Goal: Task Accomplishment & Management: Use online tool/utility

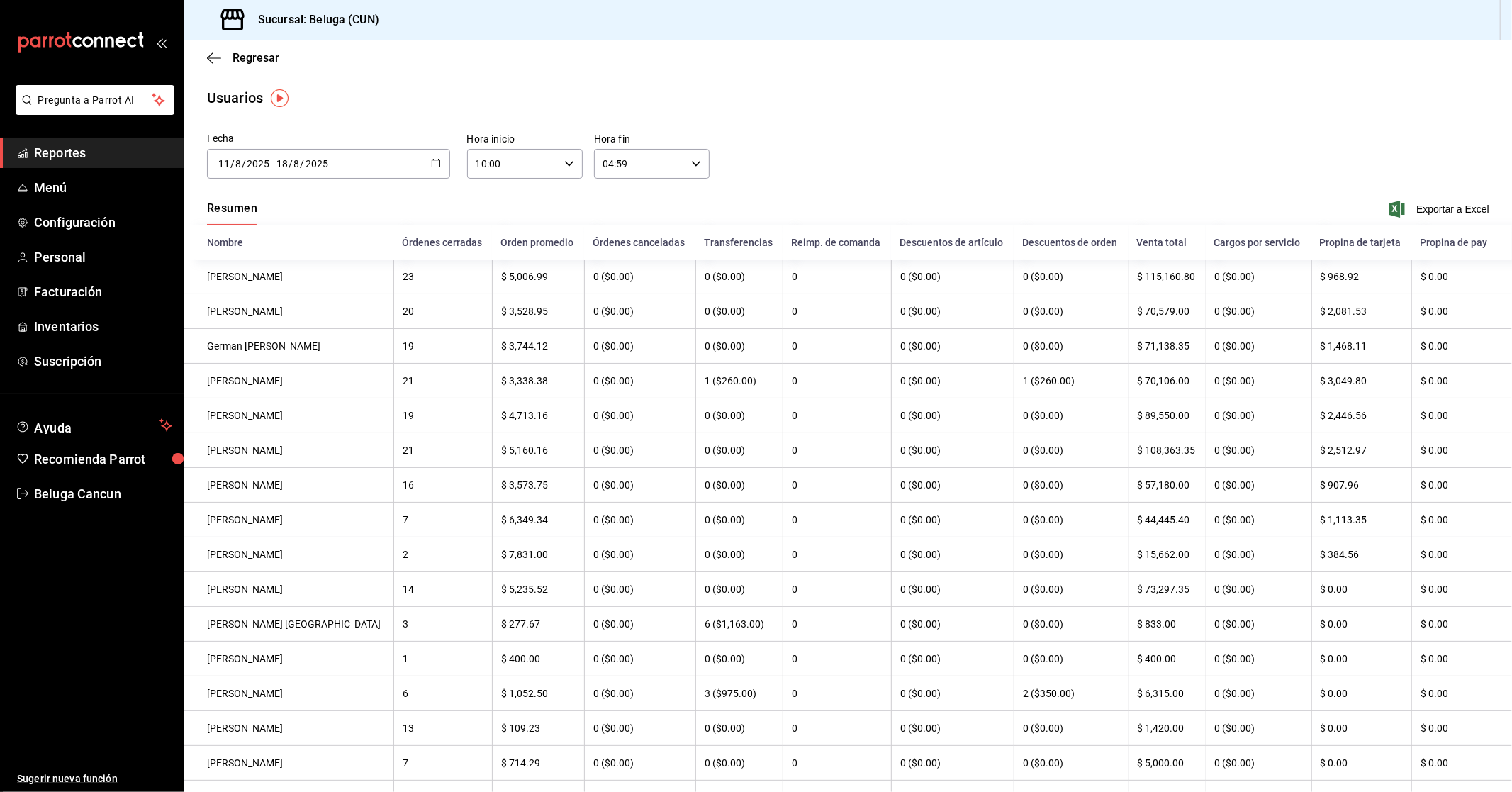
click at [73, 153] on span "Reportes" at bounding box center [103, 152] width 138 height 20
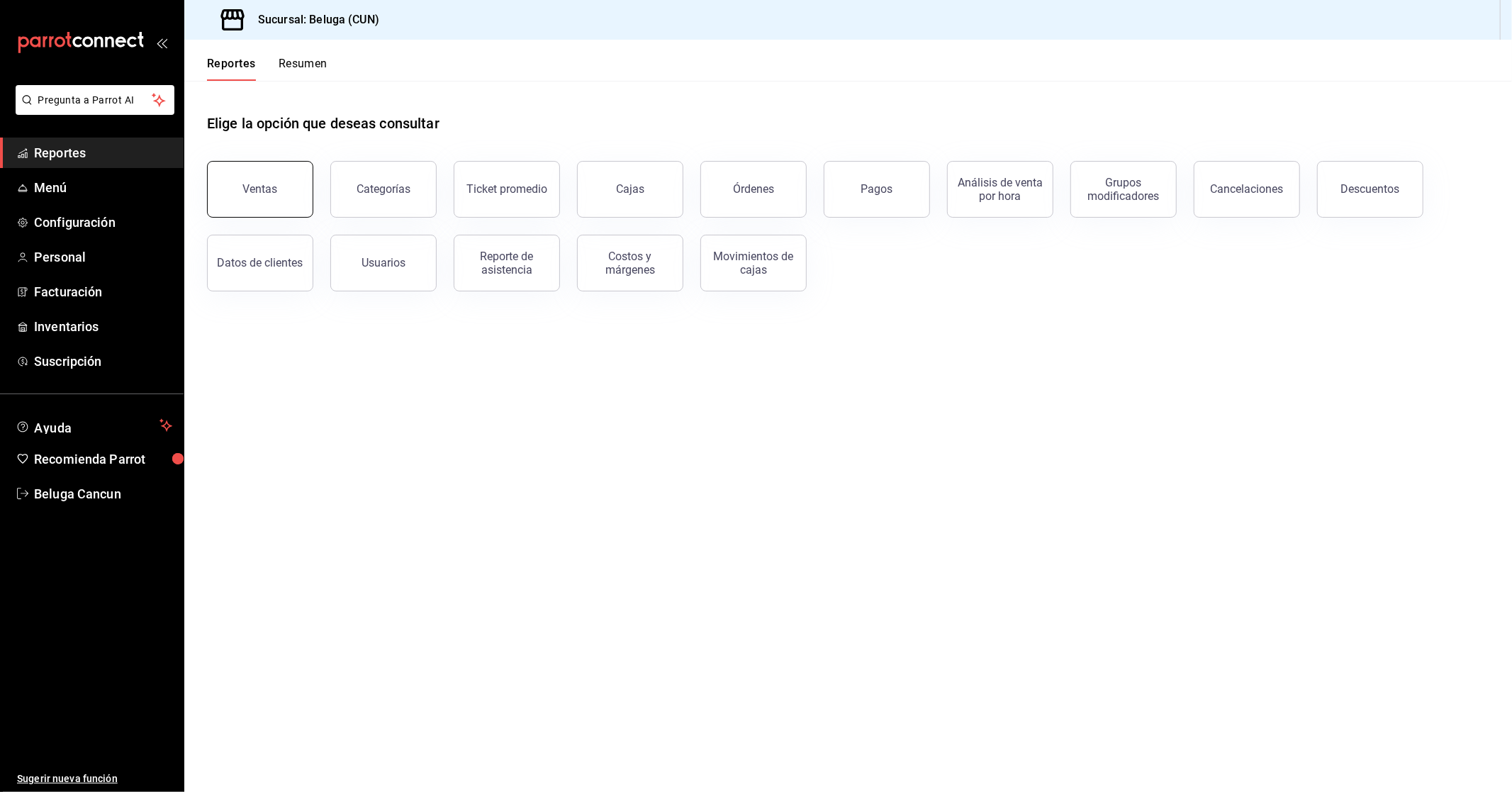
click at [292, 190] on button "Ventas" at bounding box center [260, 189] width 106 height 57
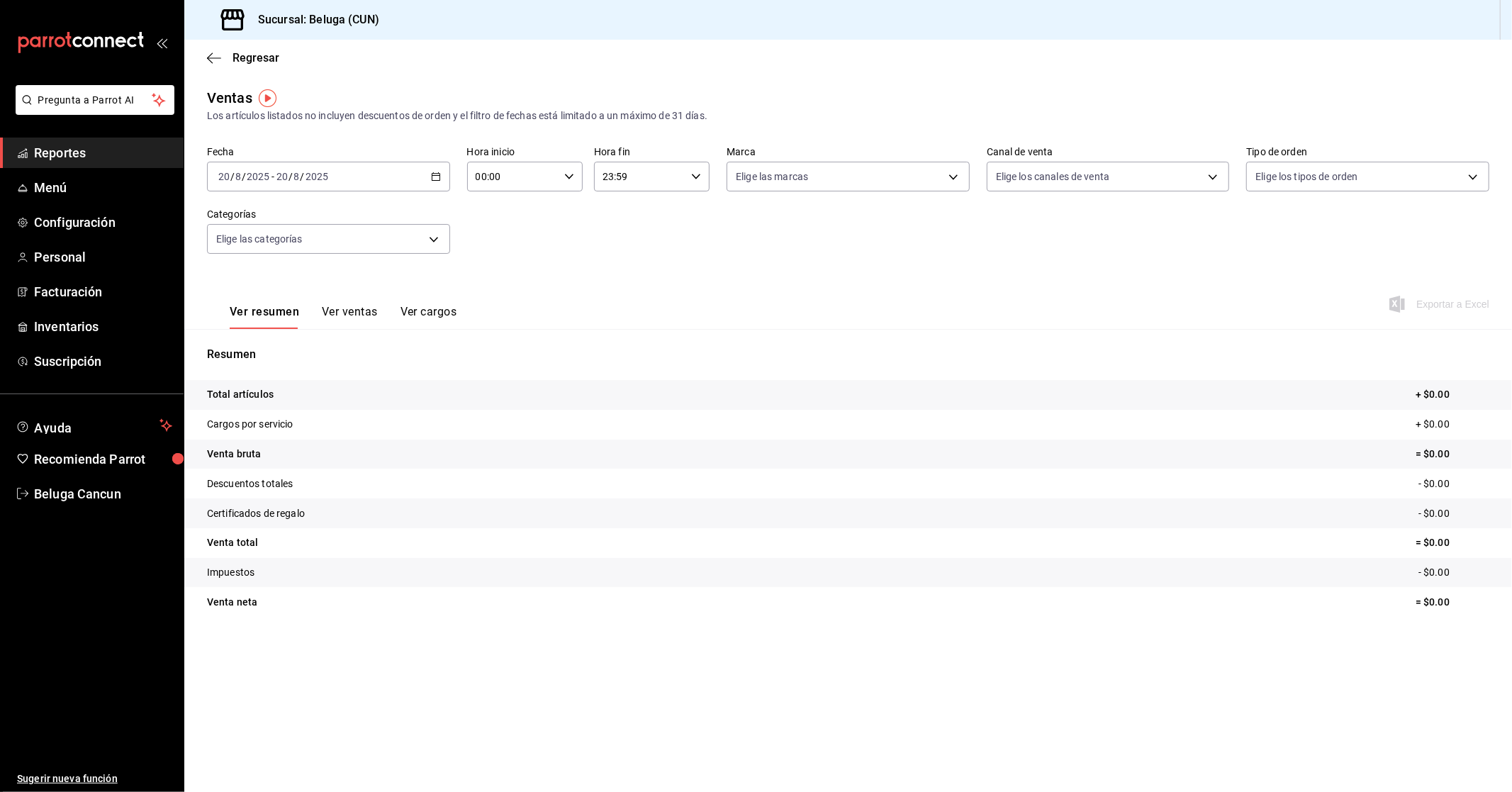
click at [400, 173] on div "[DATE] [DATE] - [DATE] [DATE]" at bounding box center [329, 176] width 244 height 30
click at [276, 357] on li "Rango de fechas" at bounding box center [274, 346] width 133 height 32
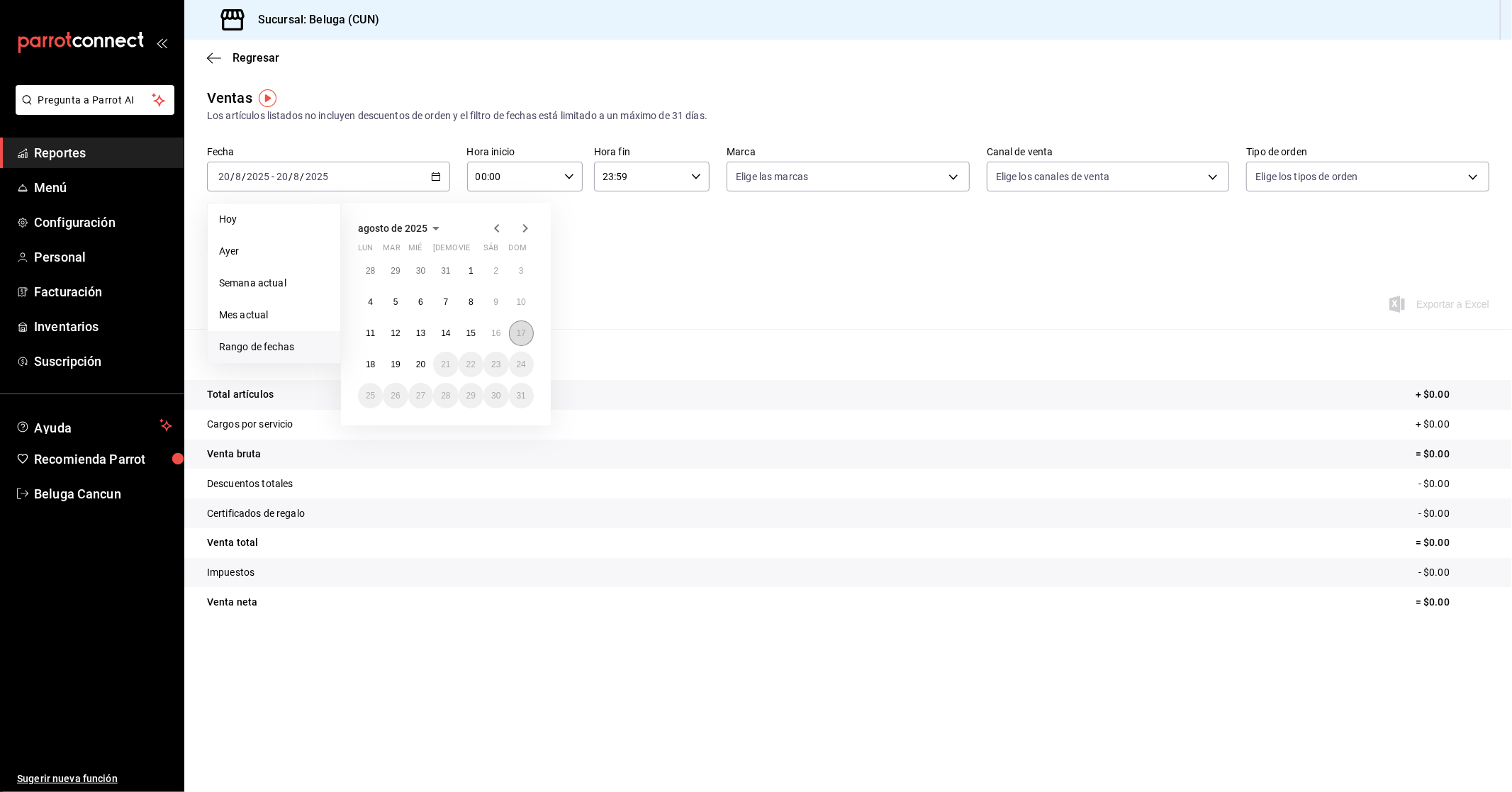
click at [512, 337] on button "17" at bounding box center [521, 333] width 25 height 26
click at [367, 363] on abbr "18" at bounding box center [371, 364] width 9 height 10
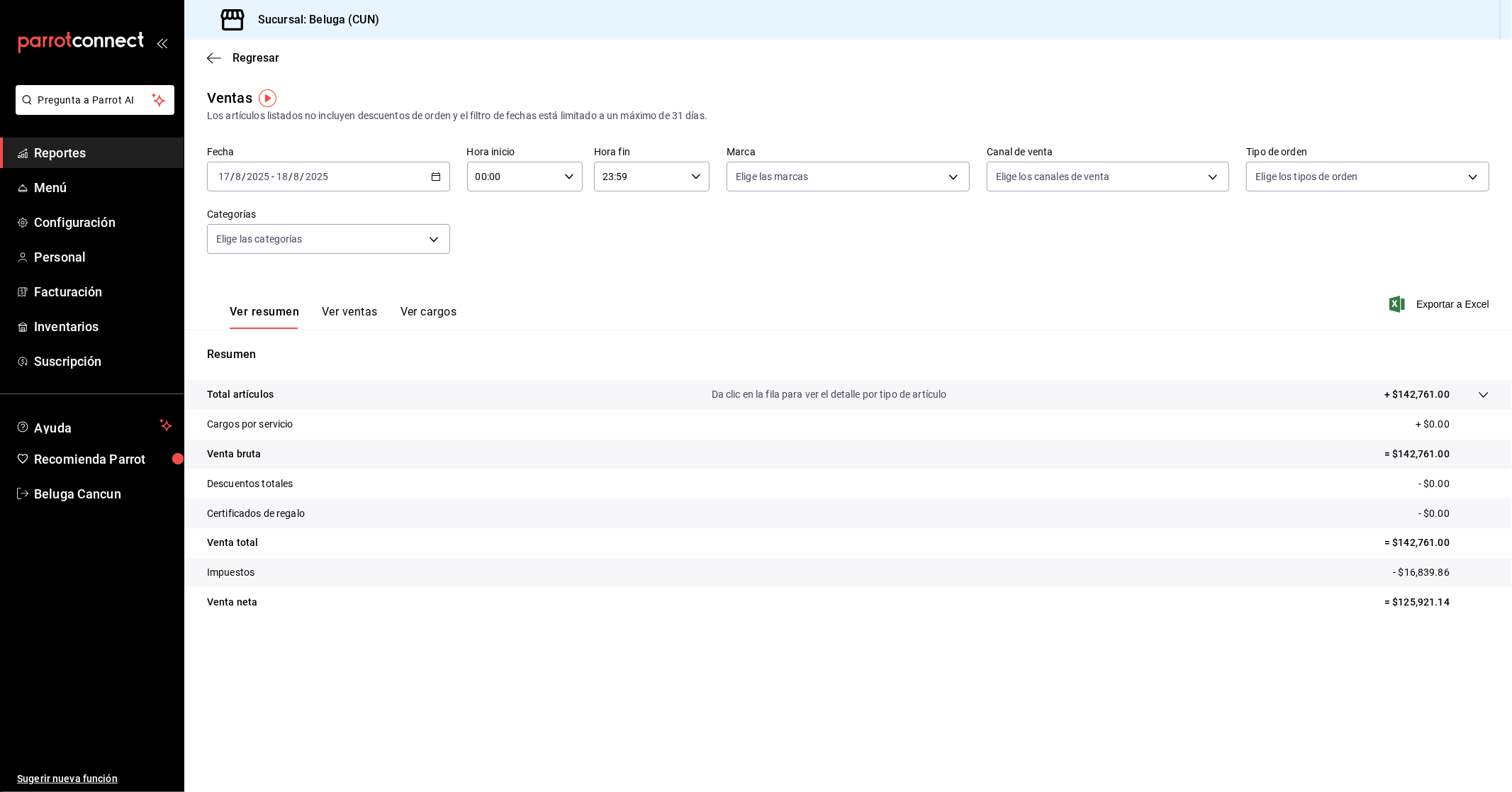
click at [514, 184] on input "00:00" at bounding box center [513, 176] width 91 height 28
click at [499, 238] on span "10" at bounding box center [496, 239] width 35 height 12
type input "10:00"
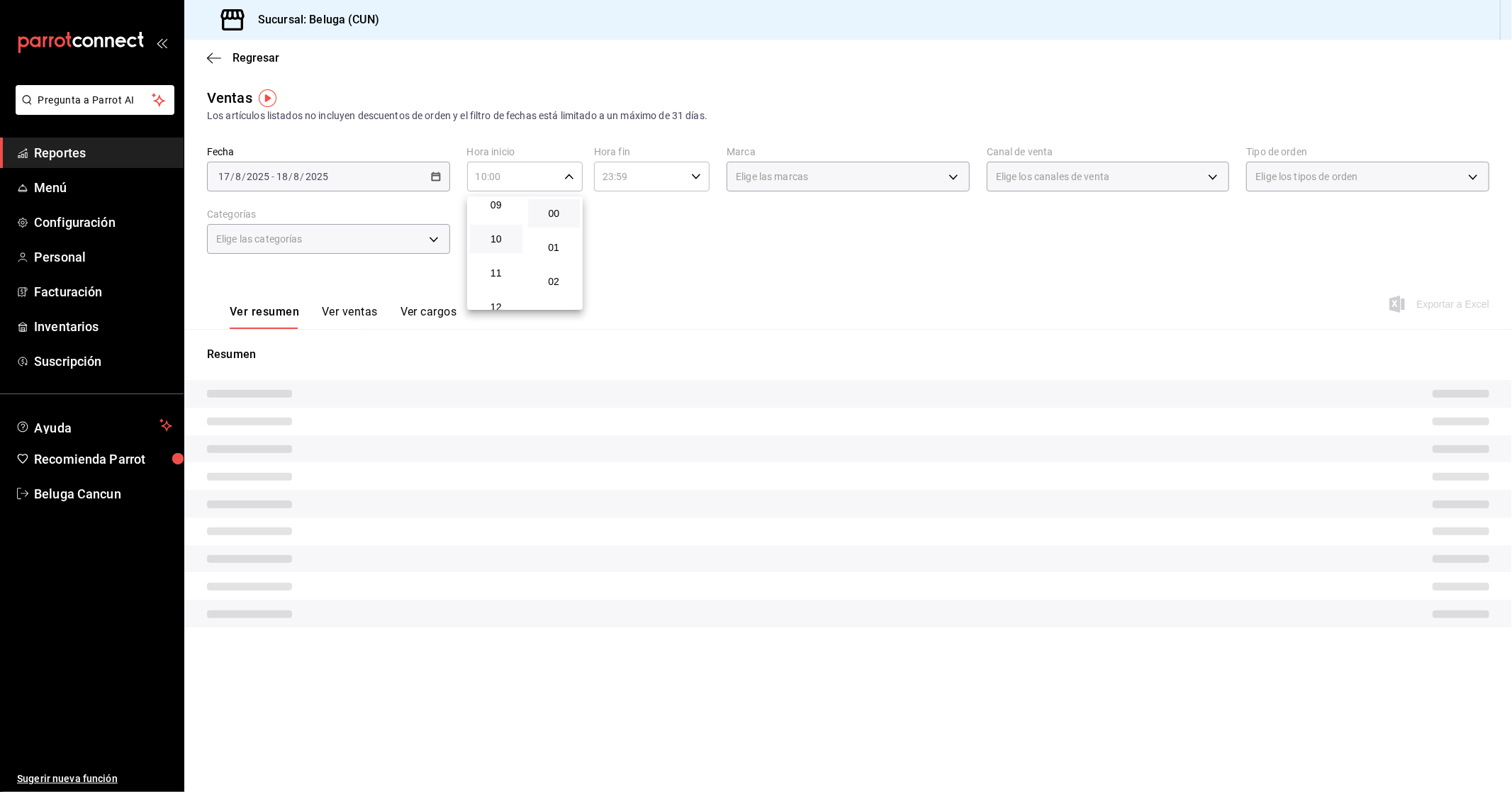
click at [642, 175] on div at bounding box center [756, 396] width 1512 height 792
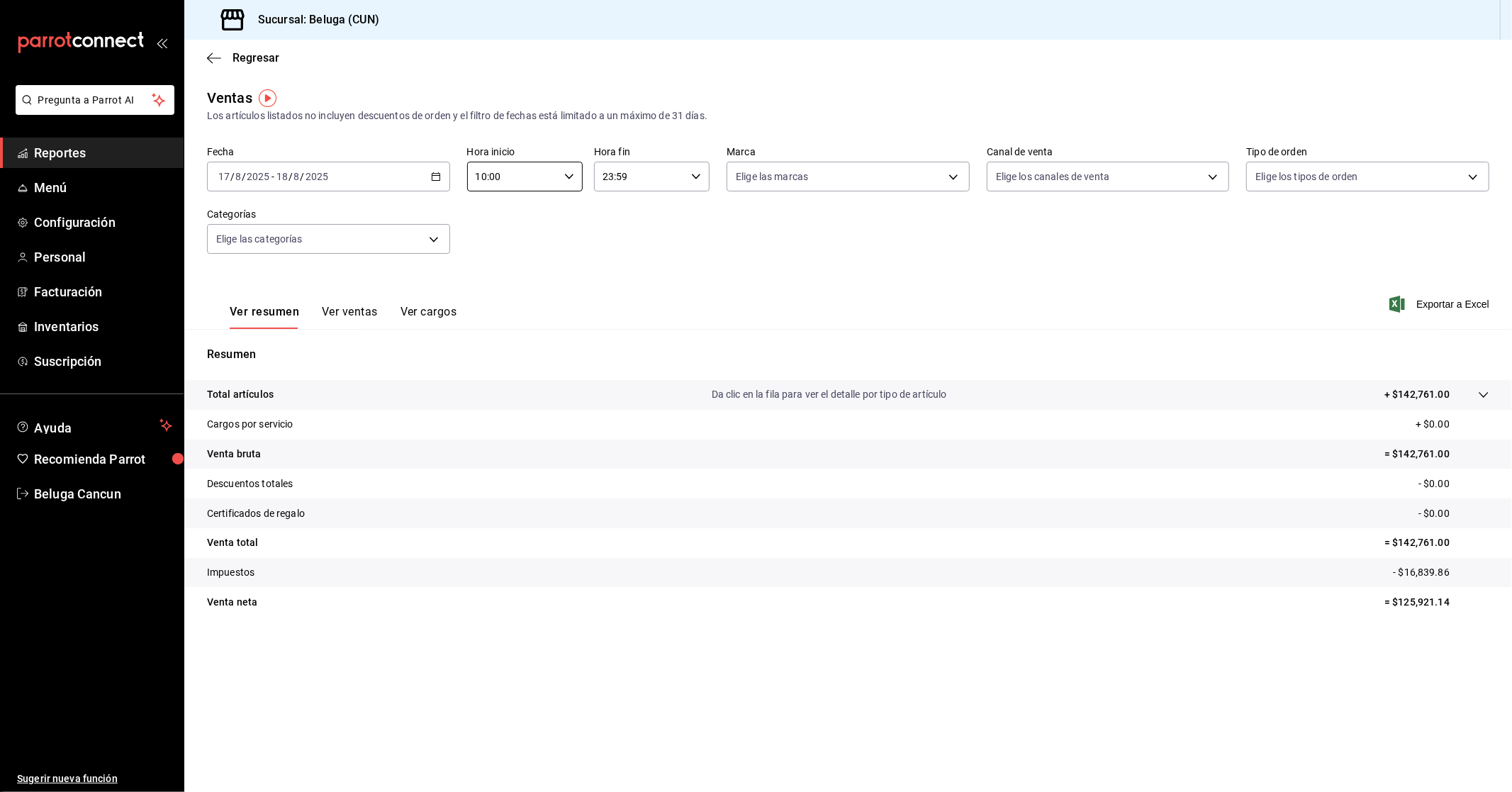
click at [674, 186] on input "23:59" at bounding box center [639, 176] width 91 height 28
click at [622, 292] on button "04" at bounding box center [623, 284] width 52 height 28
type input "04:59"
click at [375, 236] on div at bounding box center [756, 396] width 1512 height 792
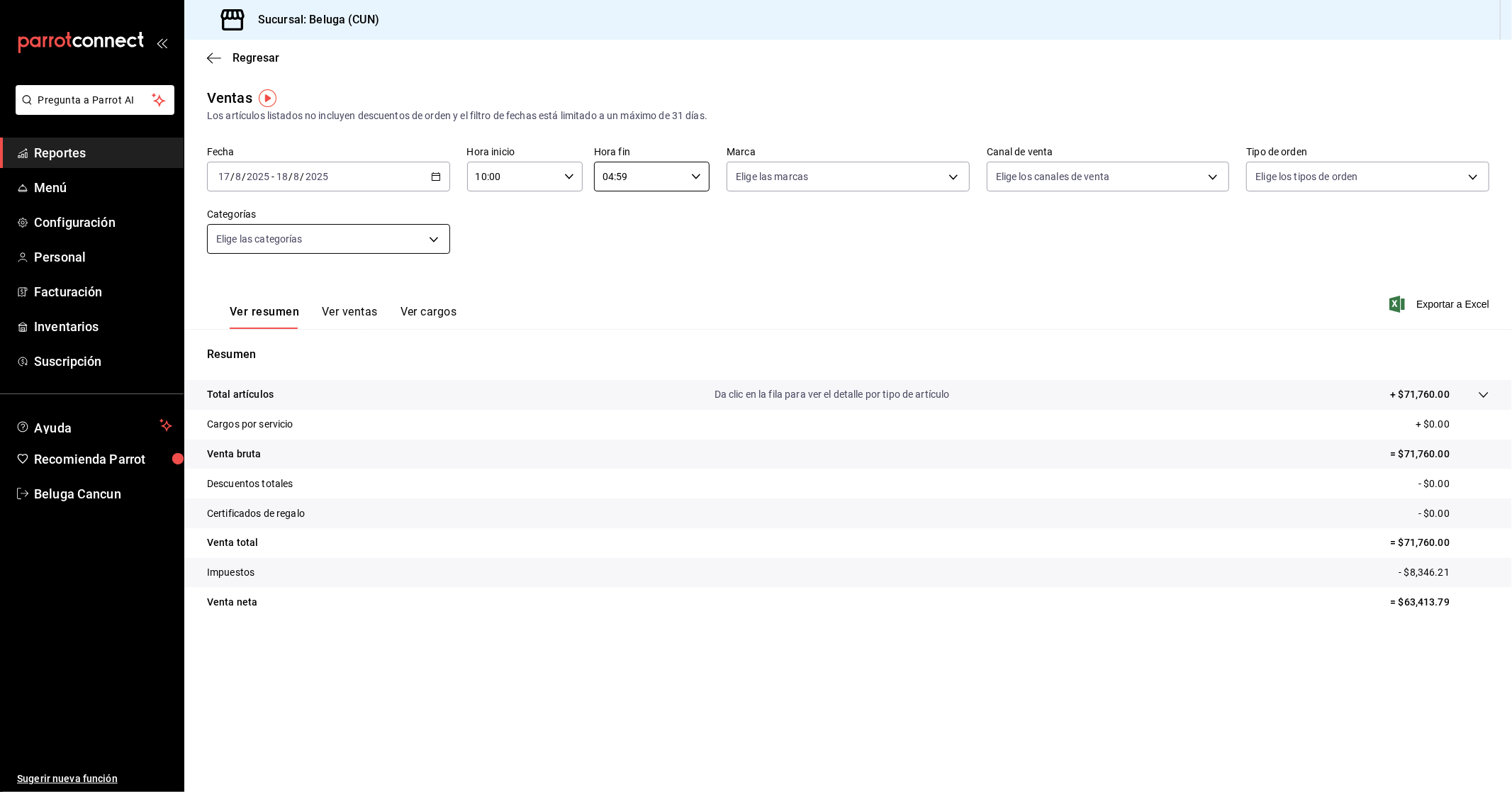
click at [358, 247] on body "Pregunta a Parrot AI Reportes Menú Configuración Personal Facturación Inventari…" at bounding box center [756, 396] width 1512 height 792
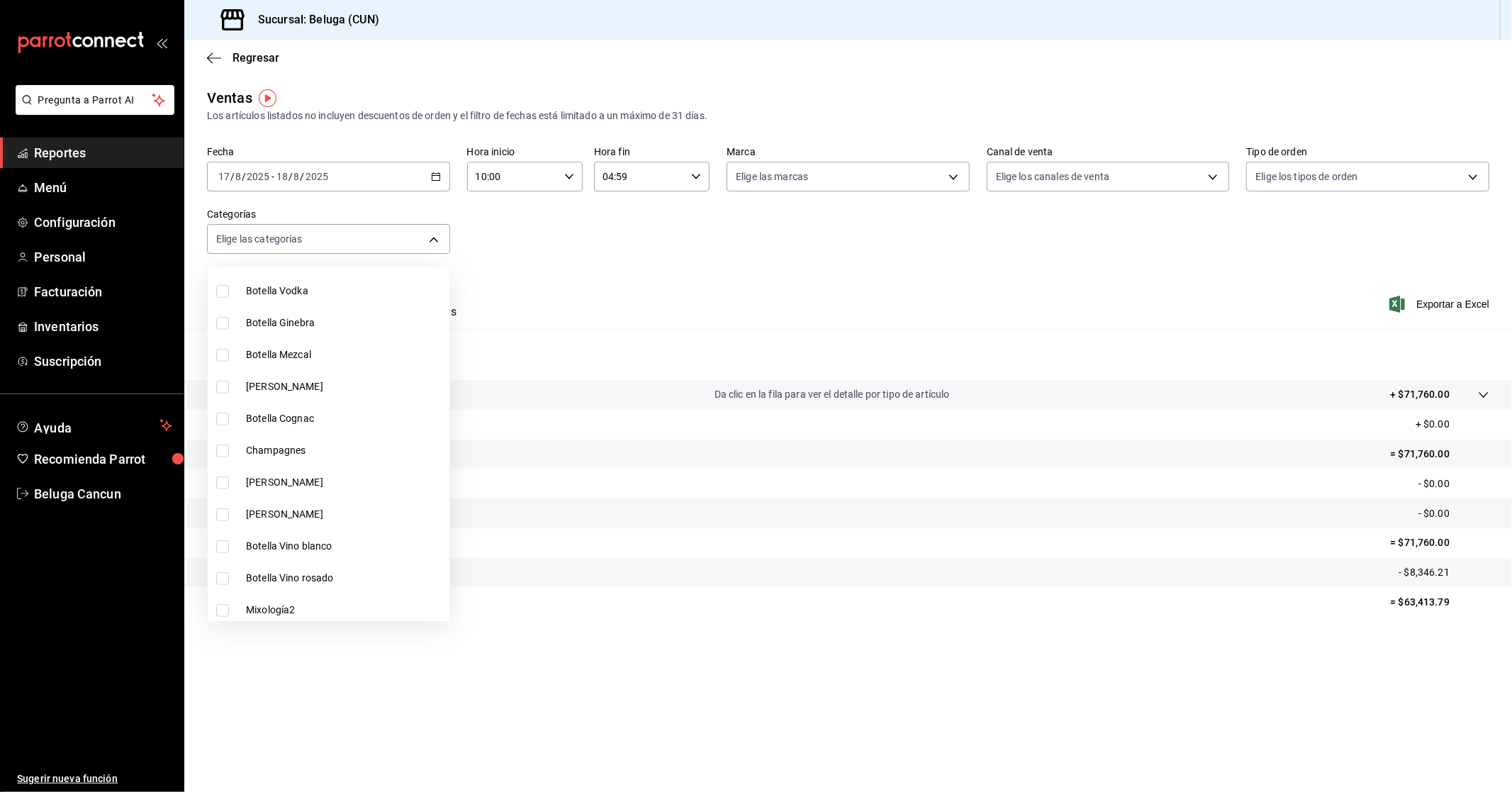
scroll to position [1032, 0]
click at [310, 450] on span "Zaranda" at bounding box center [344, 447] width 197 height 15
type input "cadb29bd-56f3-460c-b907-0d47ec93eb02"
checkbox input "true"
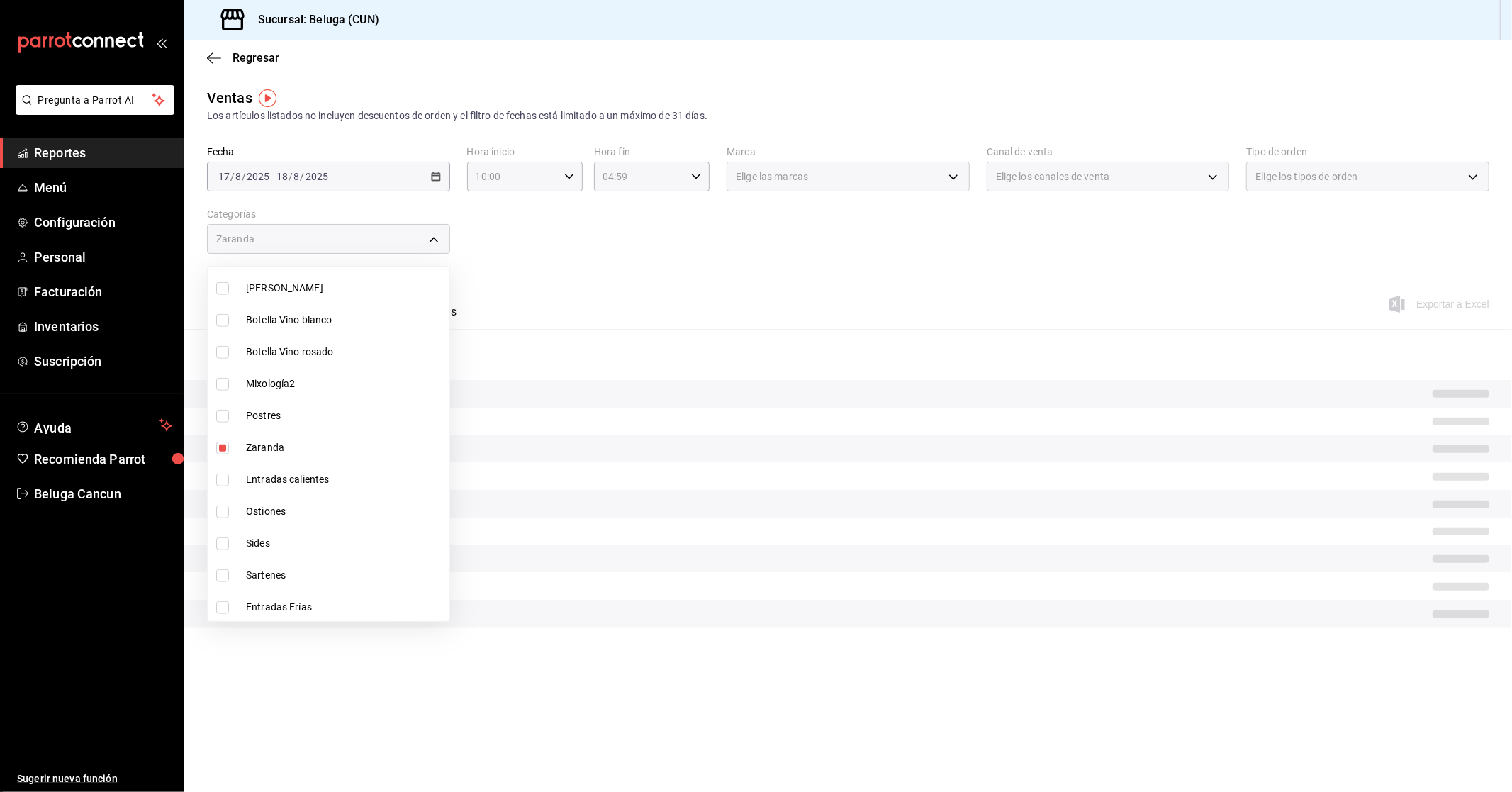
click at [604, 247] on div at bounding box center [756, 396] width 1512 height 792
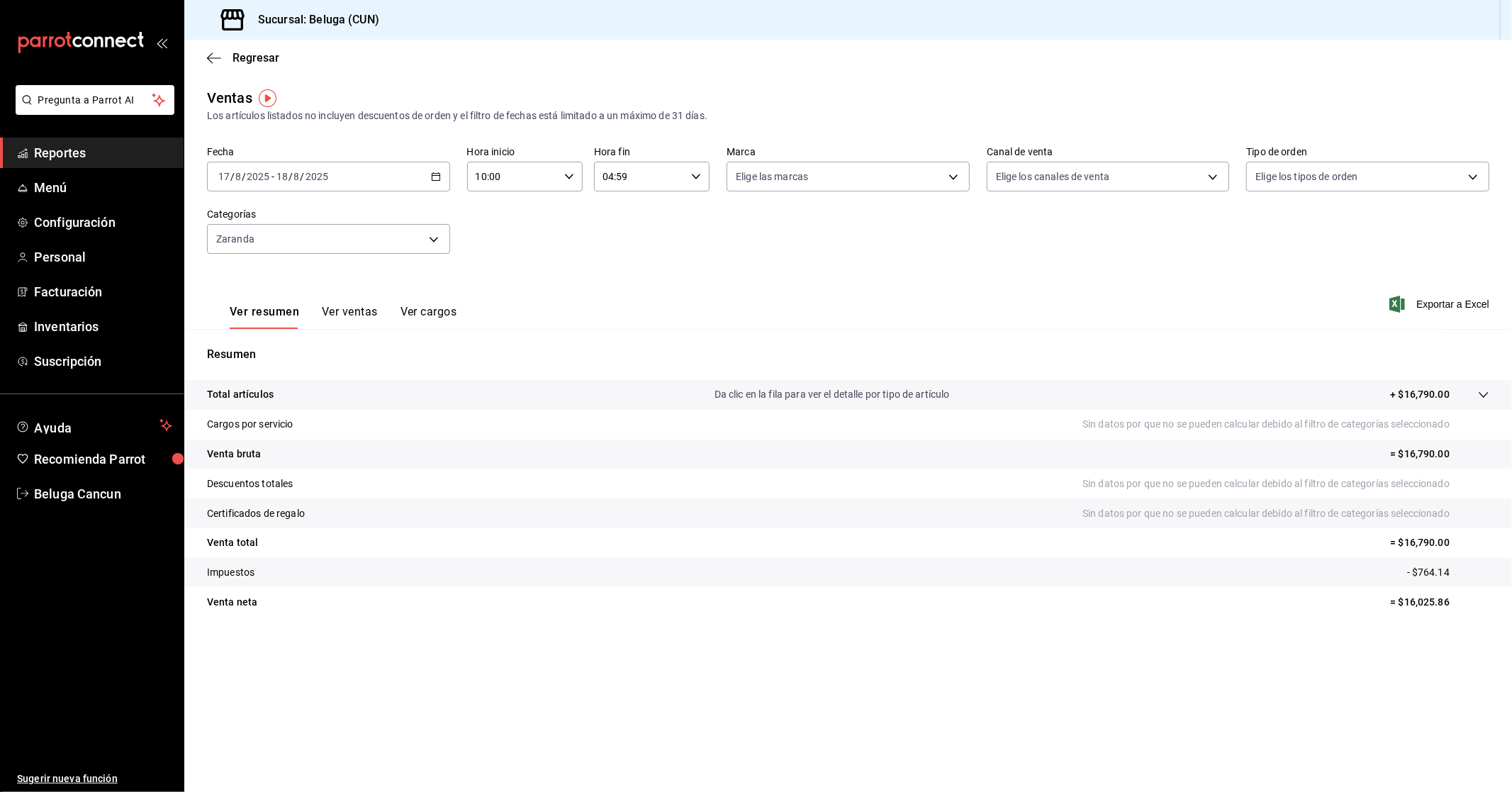
click at [370, 318] on button "Ver ventas" at bounding box center [350, 317] width 56 height 24
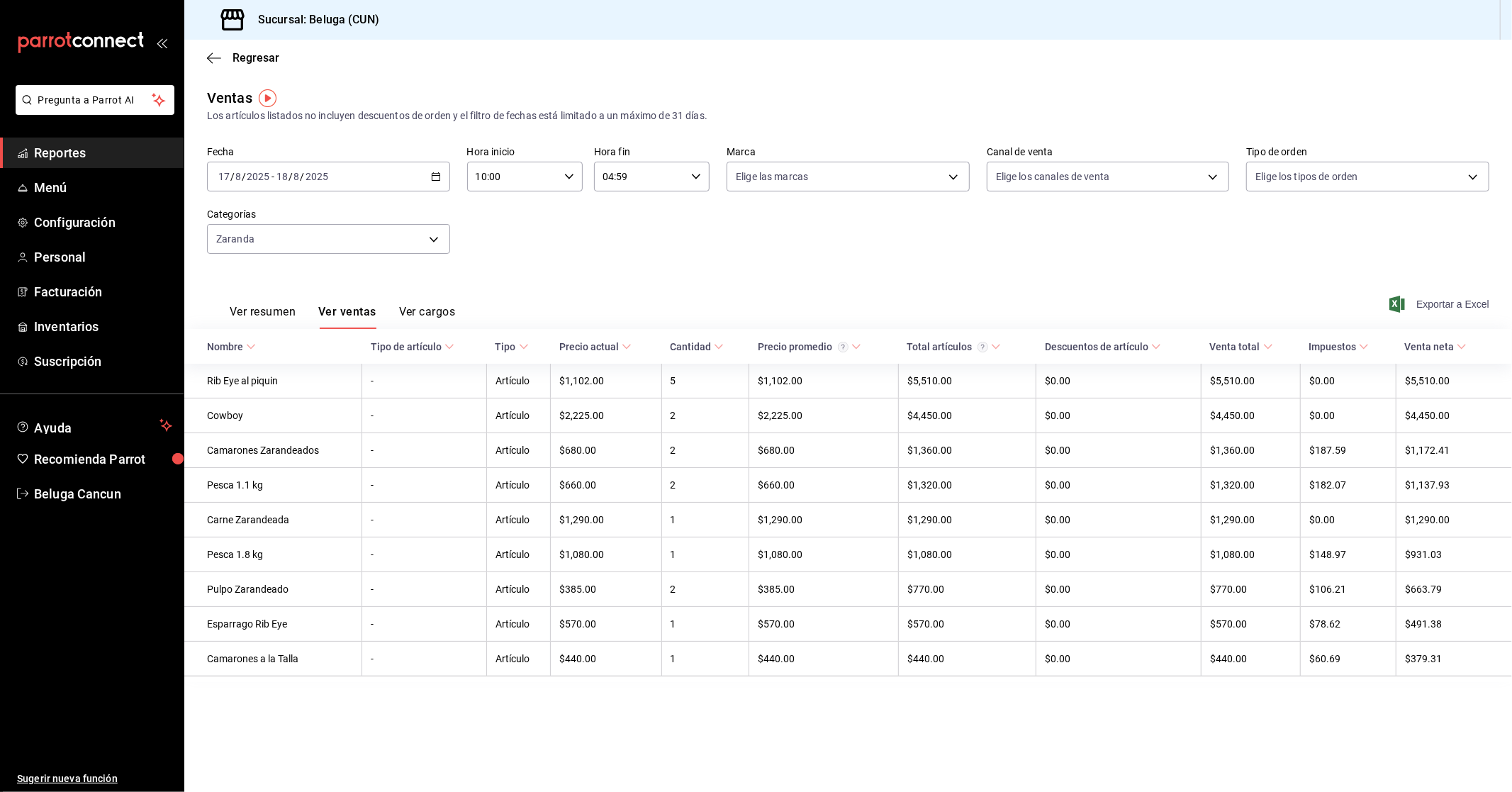
click at [1479, 300] on span "Exportar a Excel" at bounding box center [1441, 304] width 97 height 17
click at [51, 293] on span "Facturación" at bounding box center [103, 291] width 138 height 20
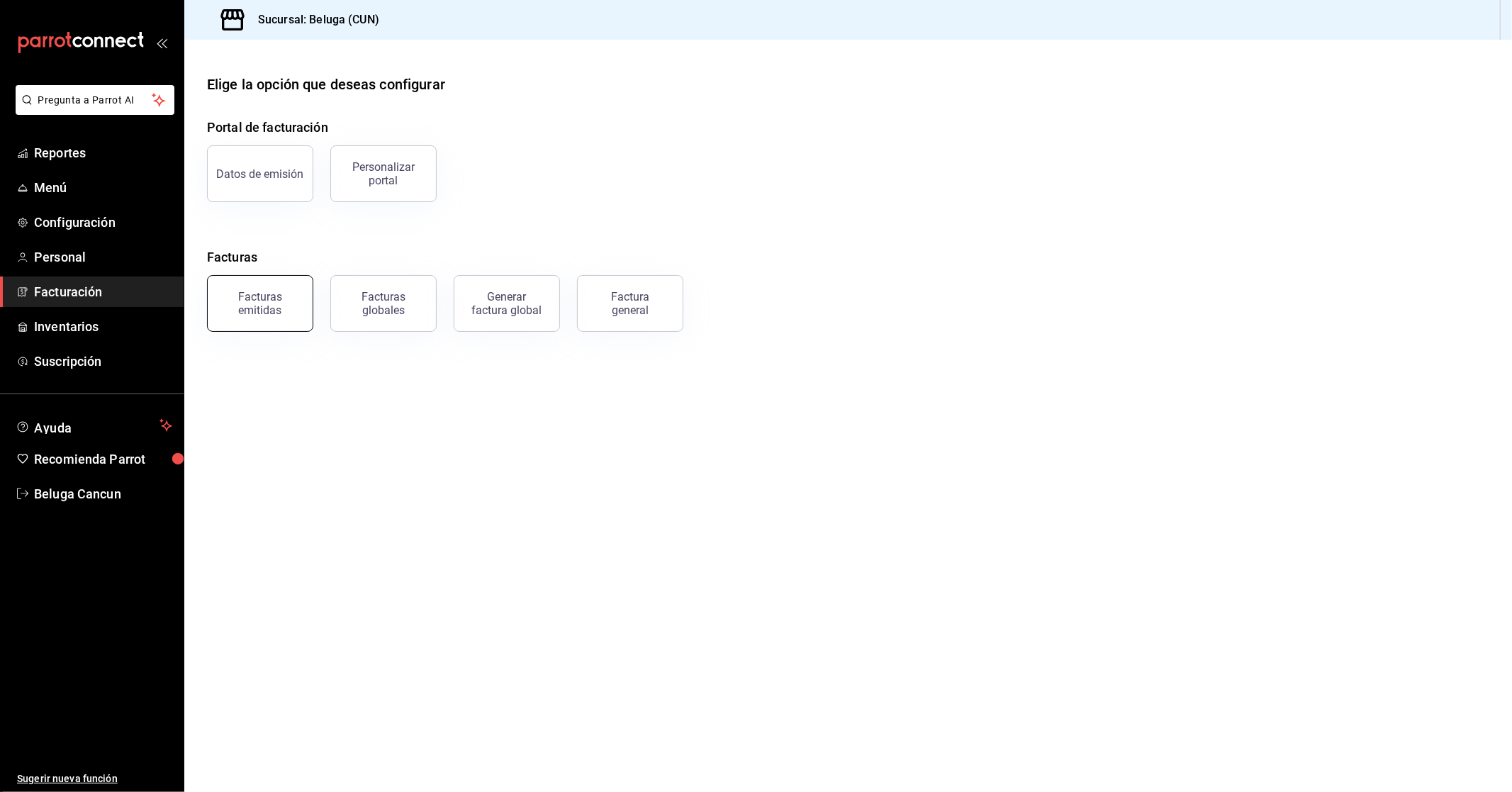
click at [259, 321] on button "Facturas emitidas" at bounding box center [260, 303] width 106 height 57
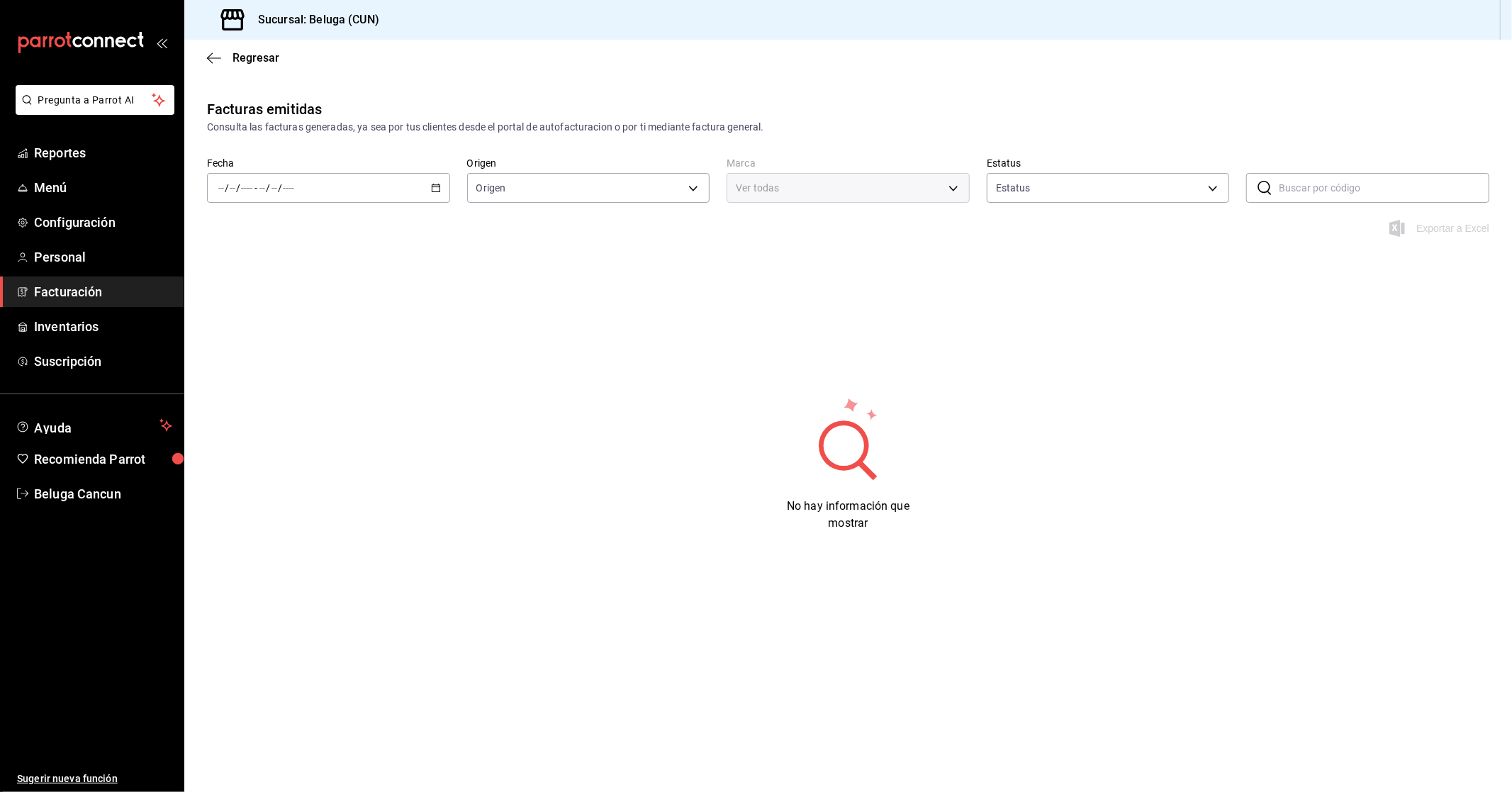
type input "ORDER_INVOICE,GENERAL_INVOICE"
type input "ACTIVE,PENDING_CANCELLATION,CANCELLED,PRE_CANCELLED"
type input "90810656-3b3d-4791-b9ad-32ddd7495a71"
click at [278, 390] on span "Rango de fechas" at bounding box center [274, 389] width 110 height 15
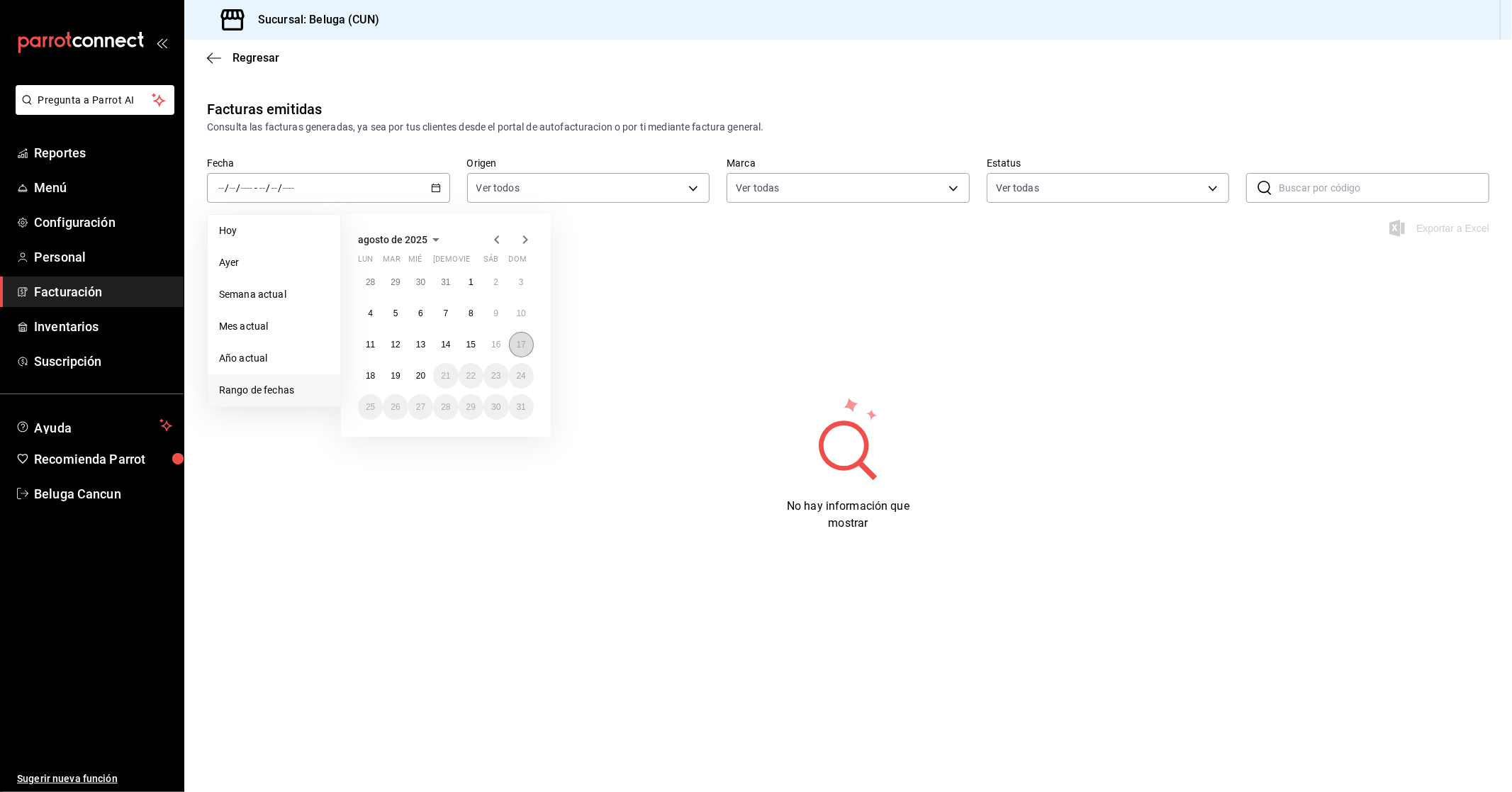
click at [522, 348] on abbr "17" at bounding box center [521, 344] width 9 height 10
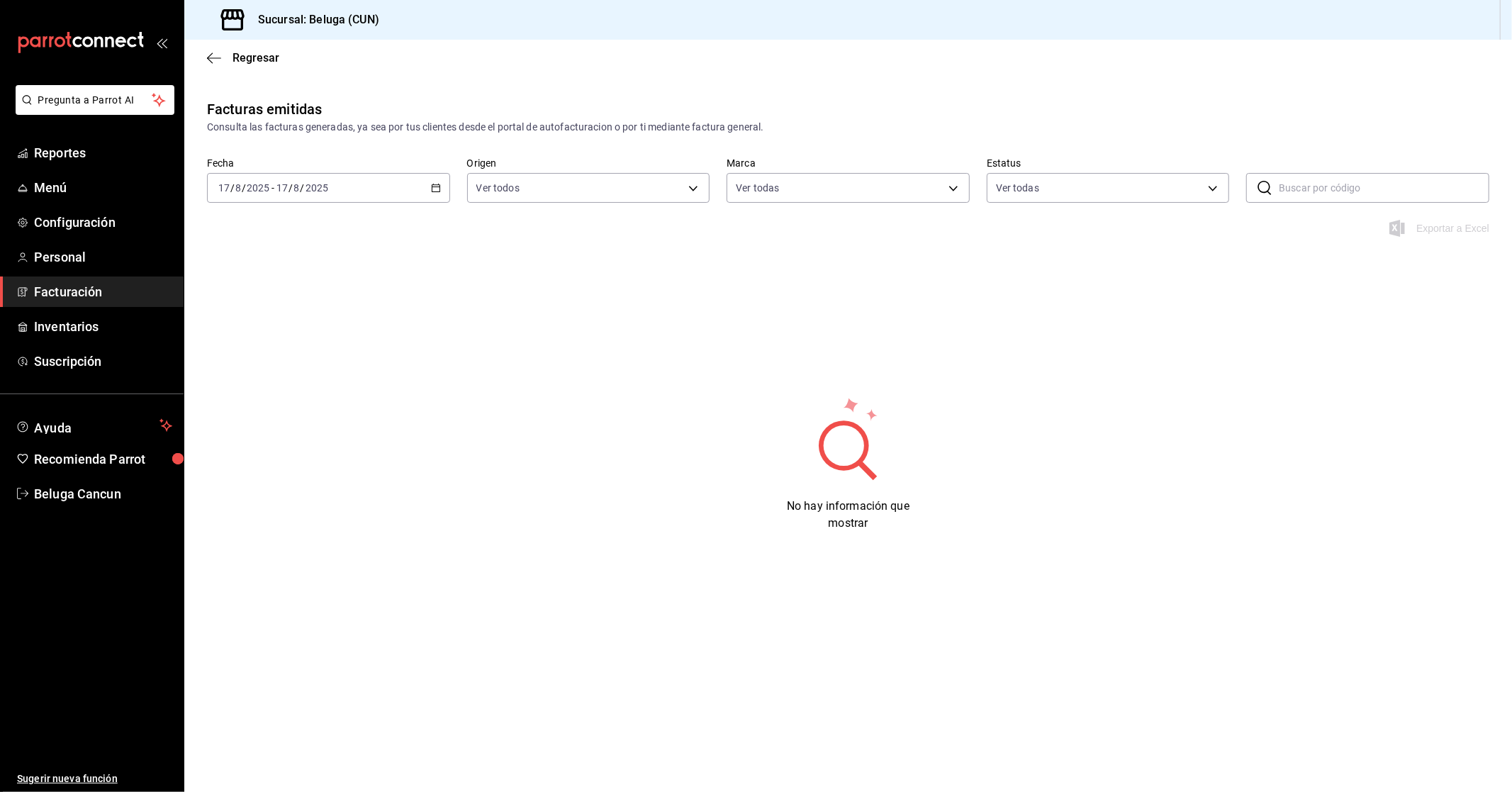
click at [358, 186] on div "[DATE] [DATE] - [DATE] [DATE]" at bounding box center [329, 188] width 244 height 30
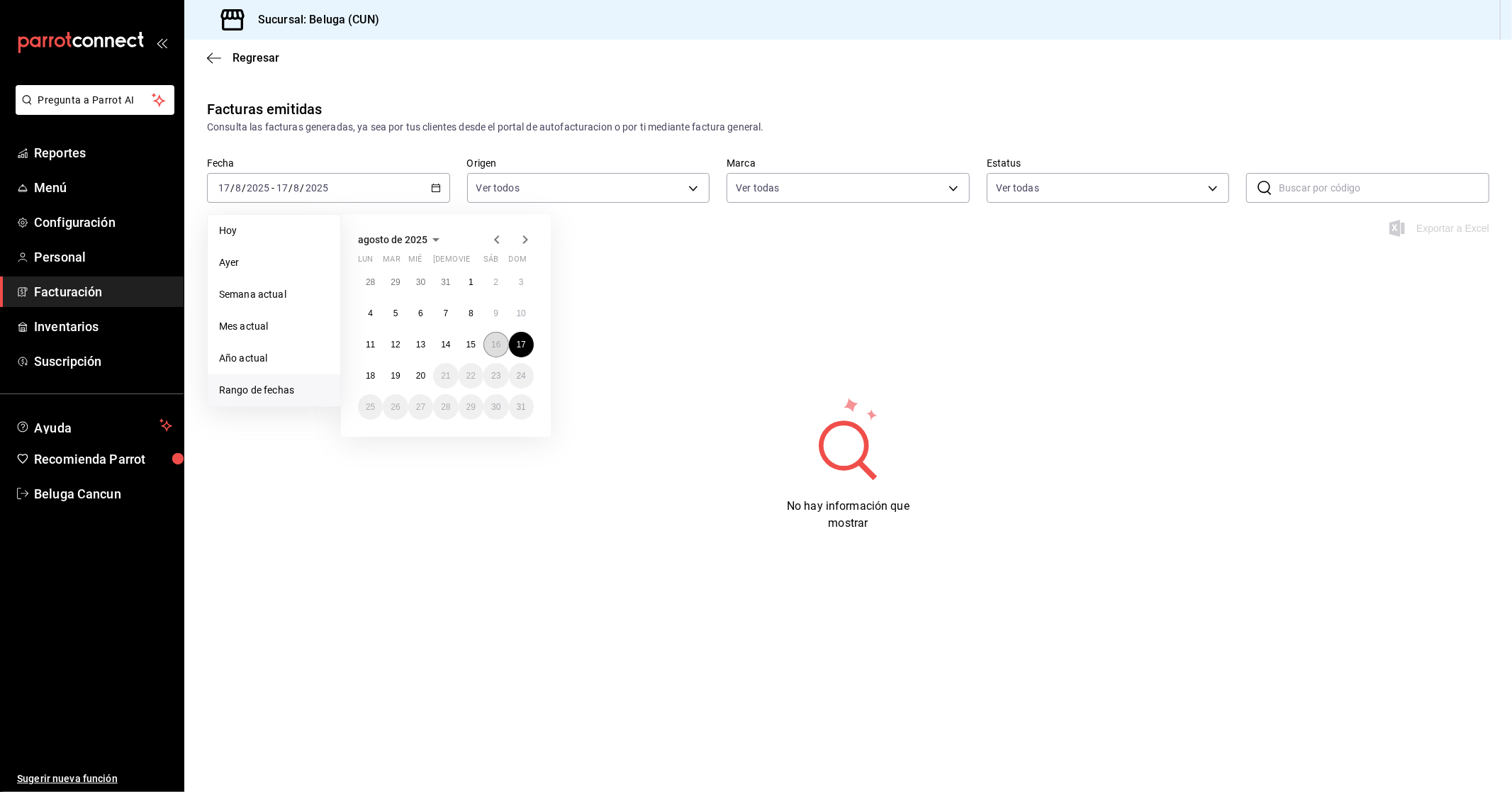
click at [492, 343] on abbr "16" at bounding box center [496, 344] width 9 height 10
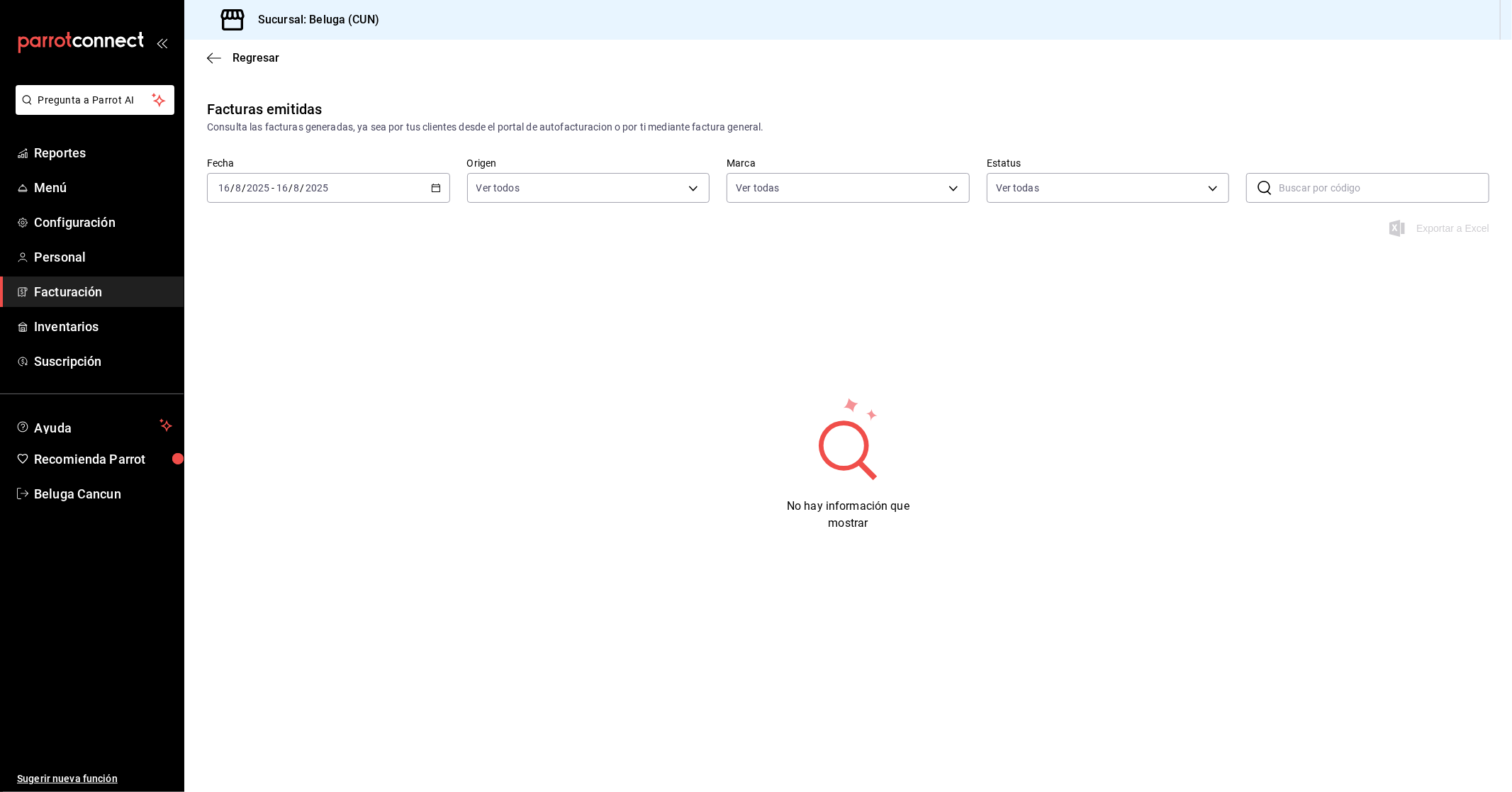
click at [382, 179] on div "[DATE] [DATE] - [DATE] [DATE]" at bounding box center [329, 188] width 244 height 30
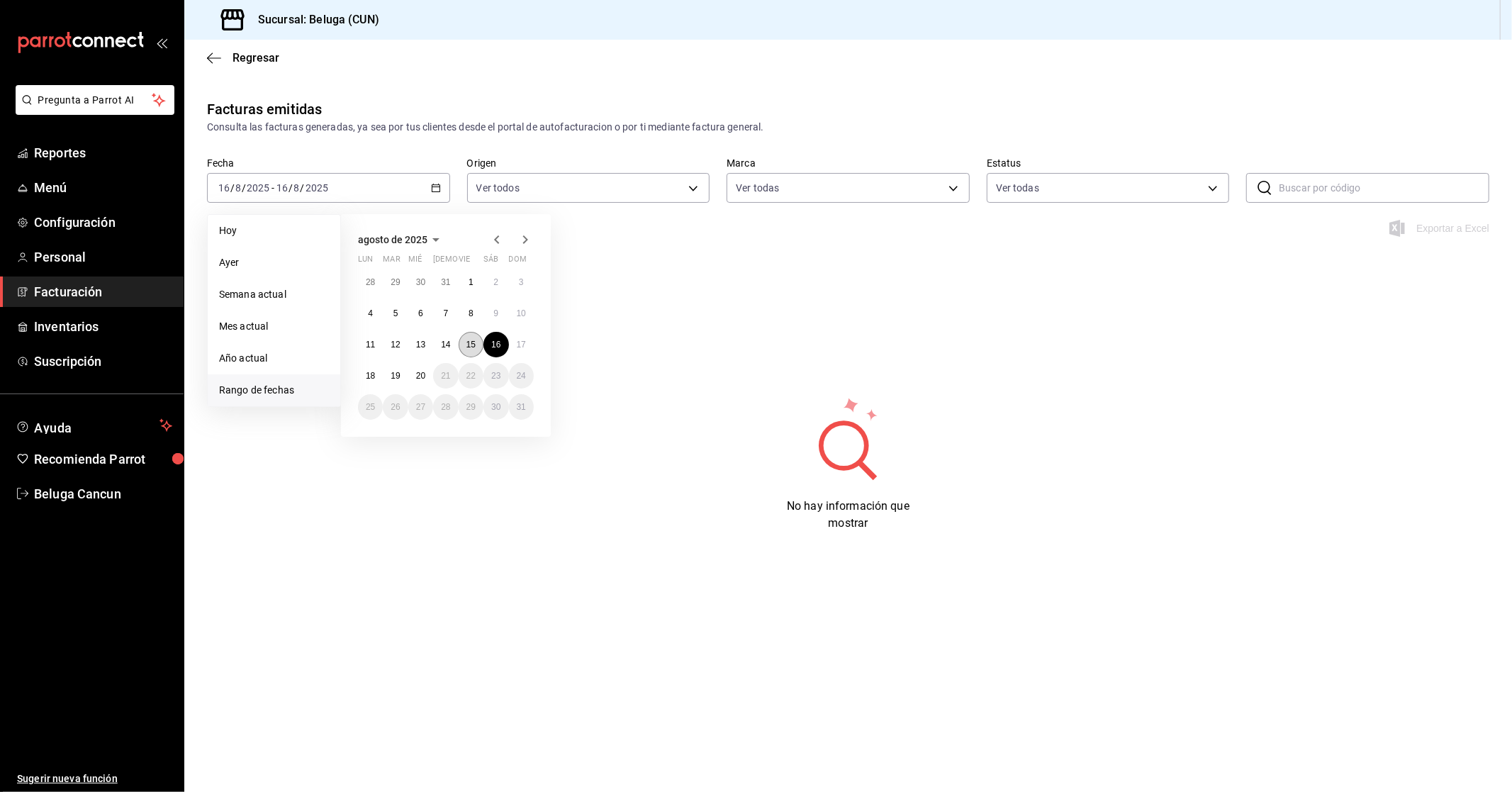
click at [472, 339] on abbr "15" at bounding box center [471, 344] width 9 height 10
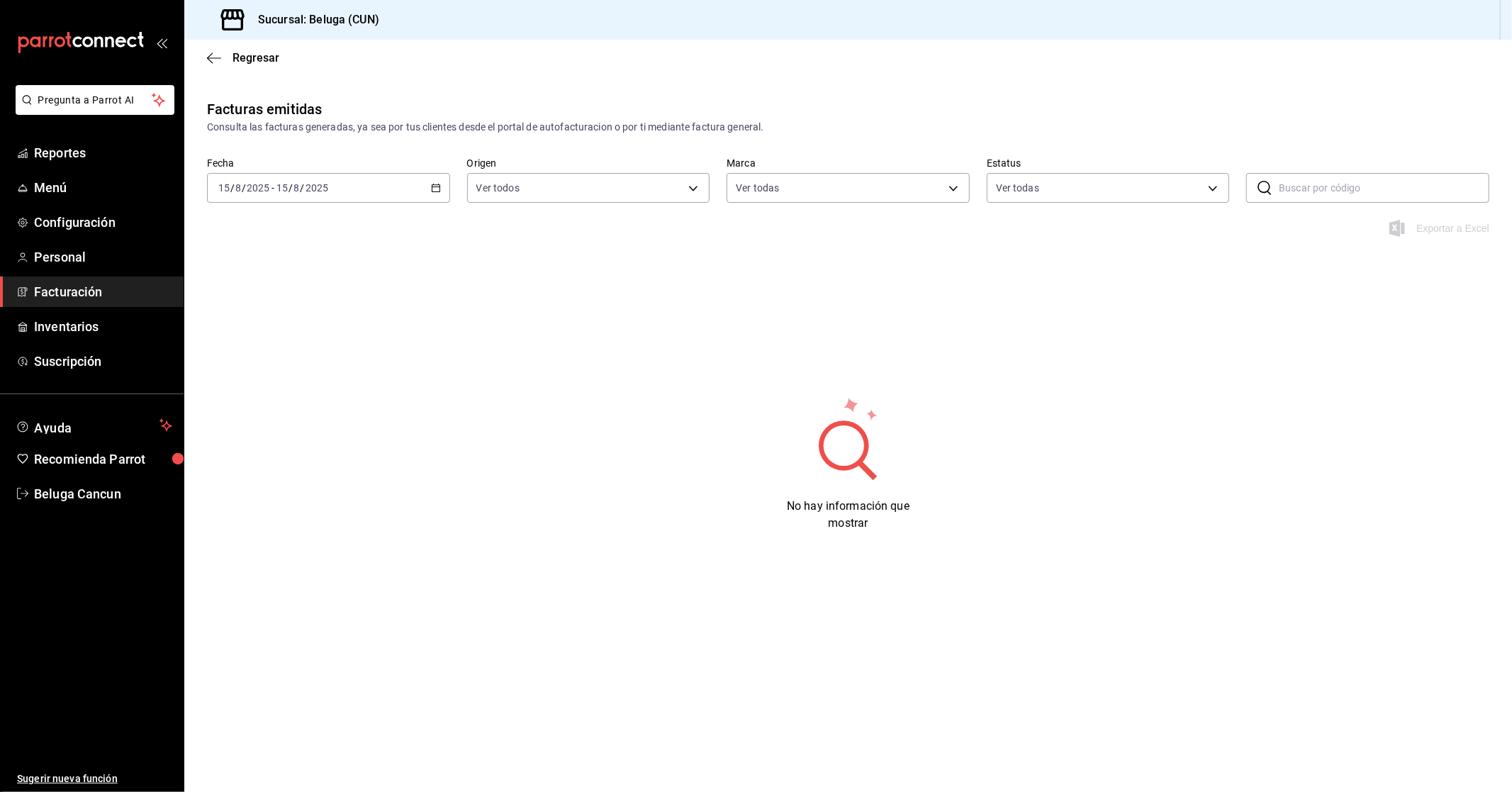
click at [380, 182] on div "[DATE] [DATE] - [DATE] [DATE]" at bounding box center [329, 188] width 244 height 30
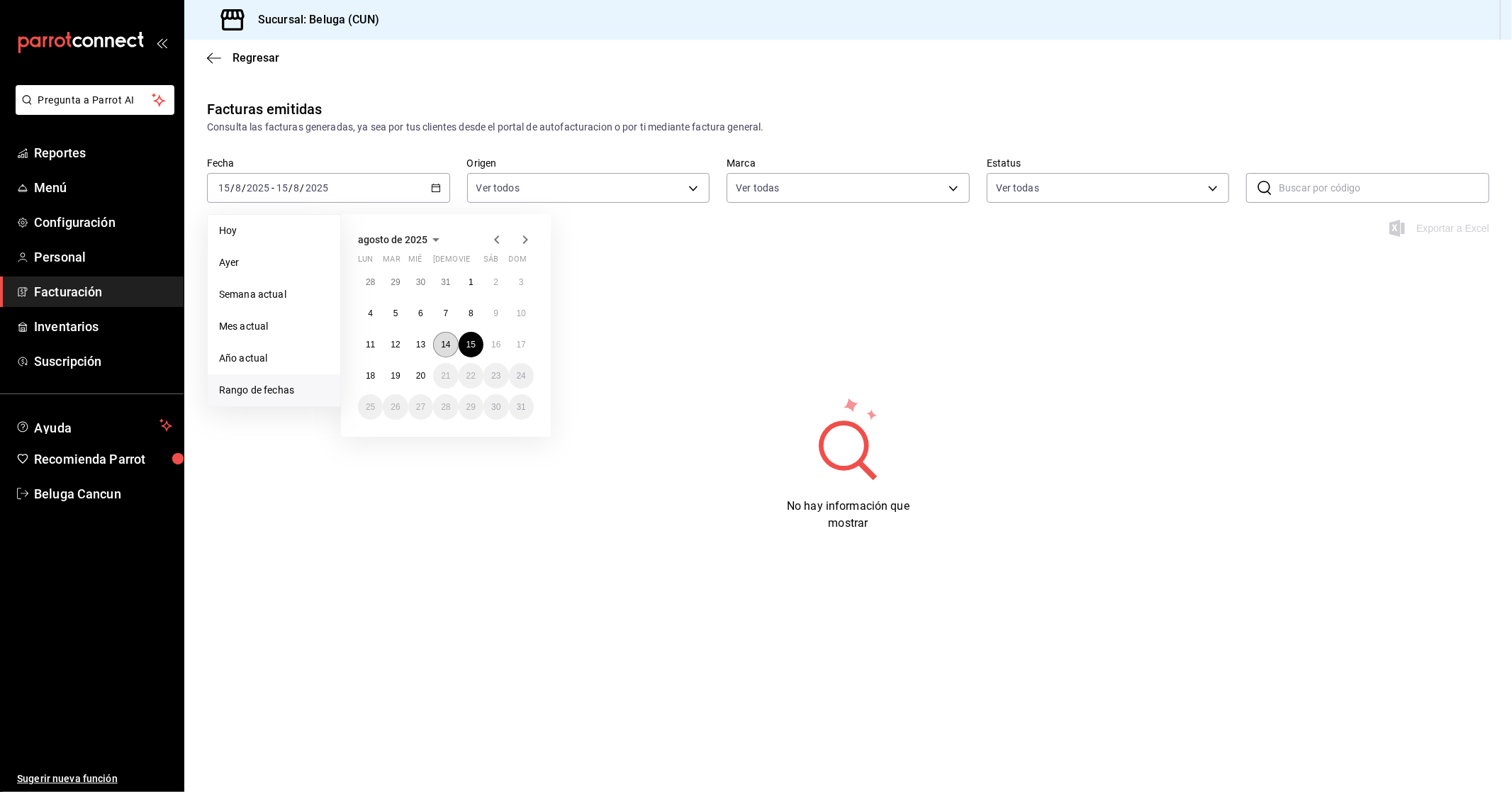
click at [448, 353] on button "14" at bounding box center [446, 344] width 25 height 26
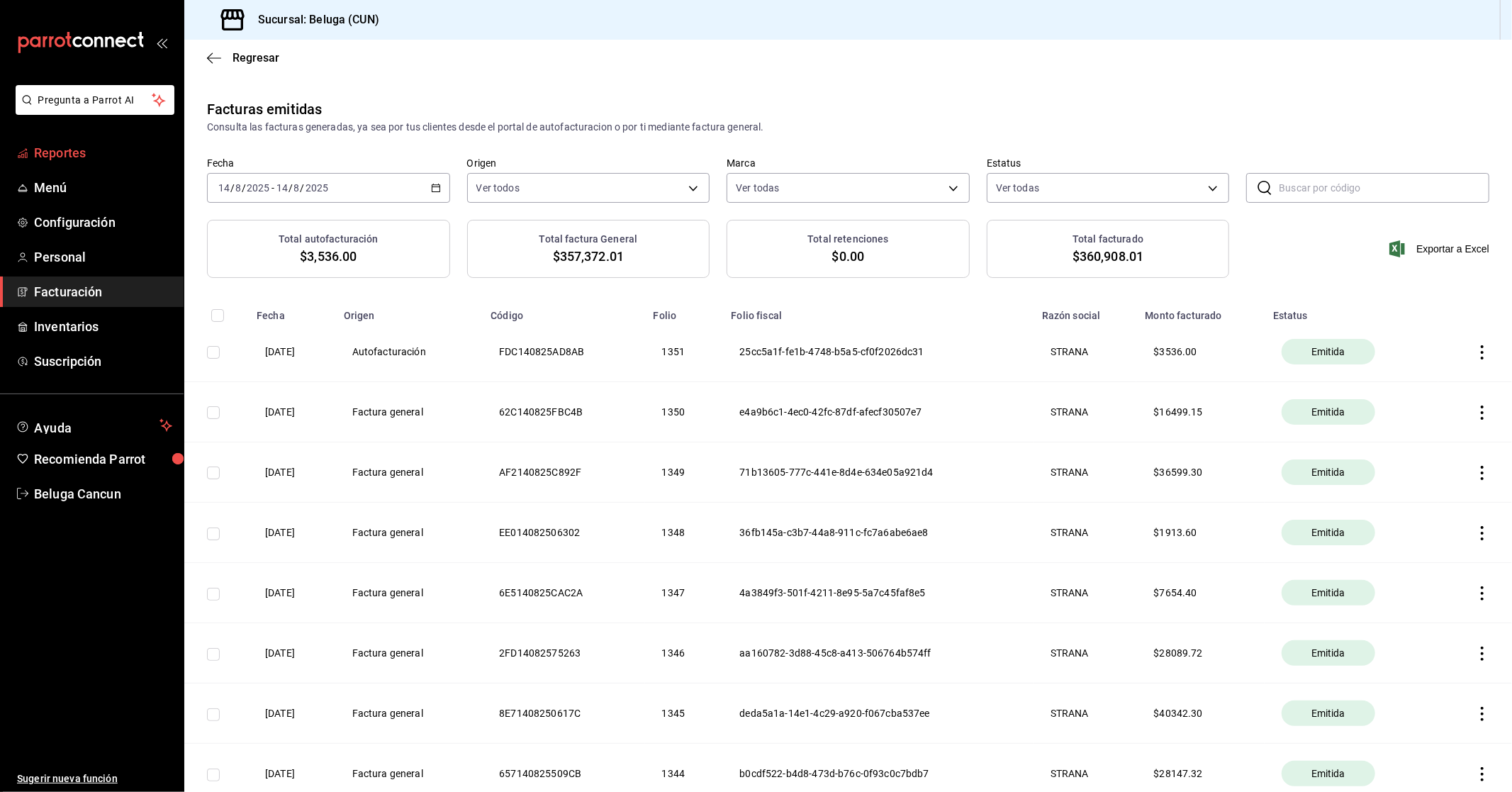
click at [27, 151] on icon "mailbox folders" at bounding box center [23, 153] width 12 height 12
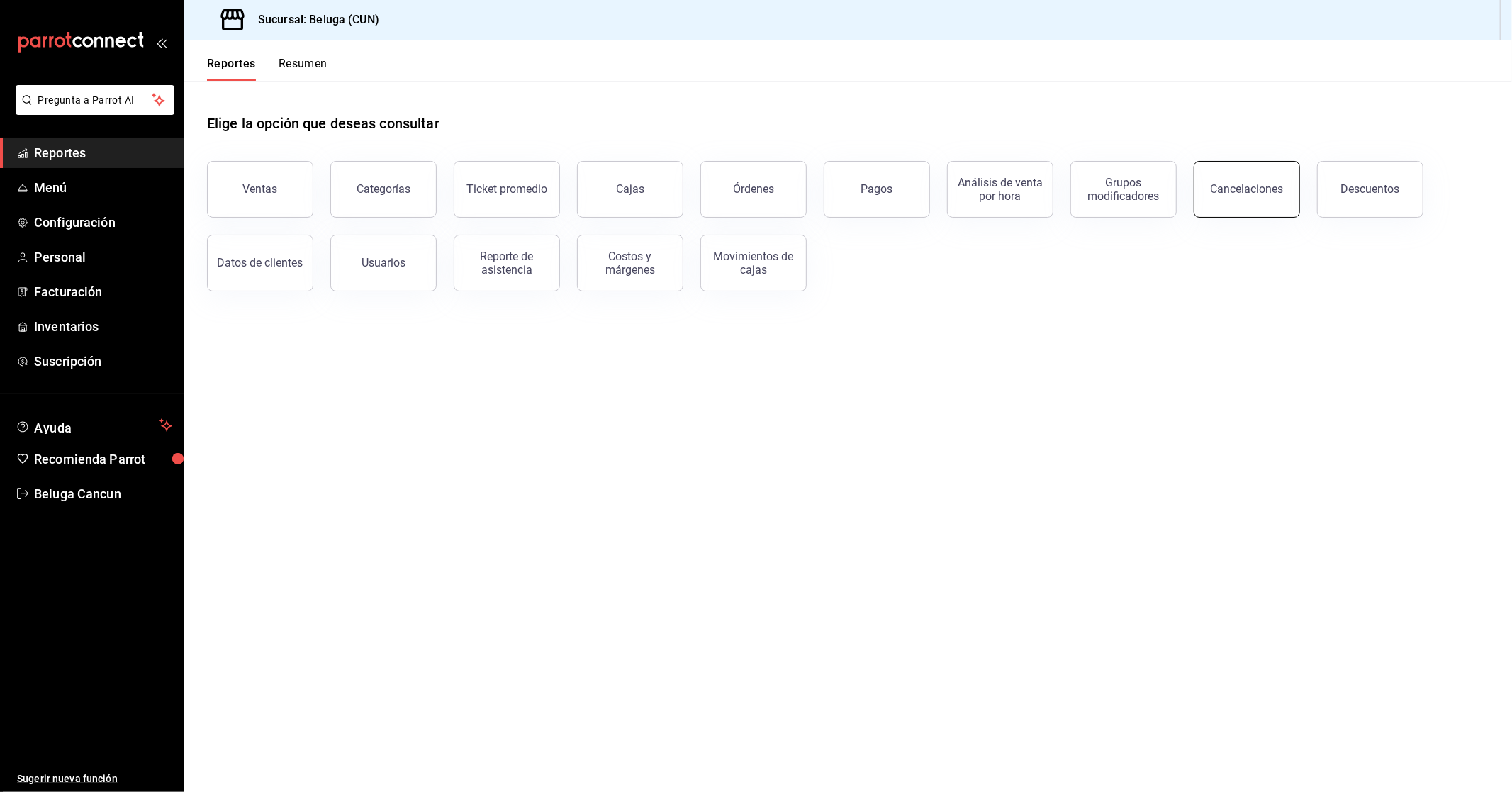
click at [1262, 180] on button "Cancelaciones" at bounding box center [1247, 189] width 106 height 57
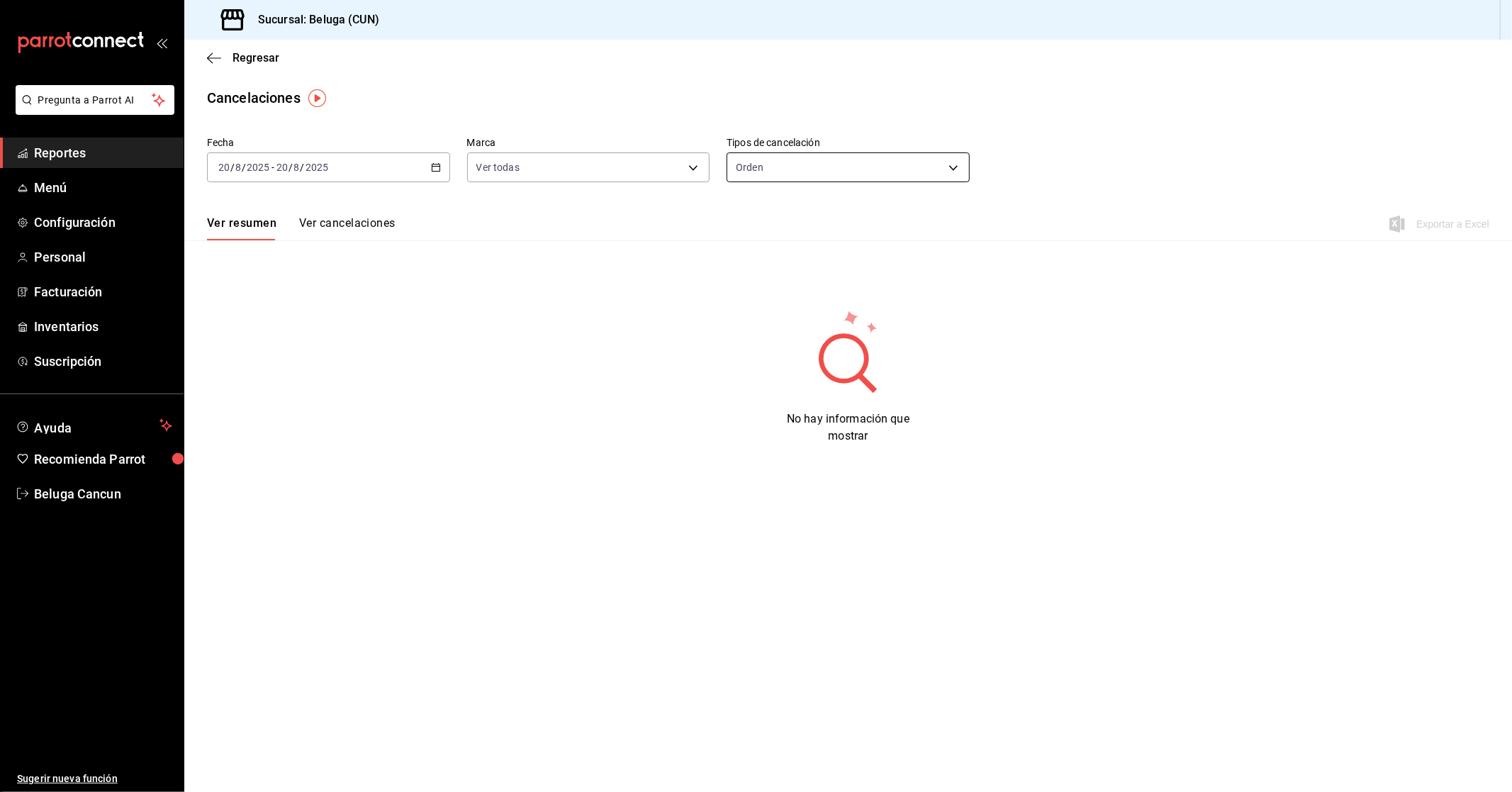
click at [771, 174] on body "Pregunta a Parrot AI Reportes Menú Configuración Personal Facturación Inventari…" at bounding box center [756, 396] width 1512 height 792
click at [773, 229] on li "Artículo" at bounding box center [848, 236] width 242 height 23
type input "ORDER_ITEM"
drag, startPoint x: 1275, startPoint y: 198, endPoint x: 1272, endPoint y: 173, distance: 25.2
click at [1276, 197] on div "Fecha [DATE] [DATE] - [DATE] [DATE] Marca Ver todas [object Object] Tipos de ca…" at bounding box center [848, 165] width 1283 height 68
